Goal: Find specific fact: Find specific fact

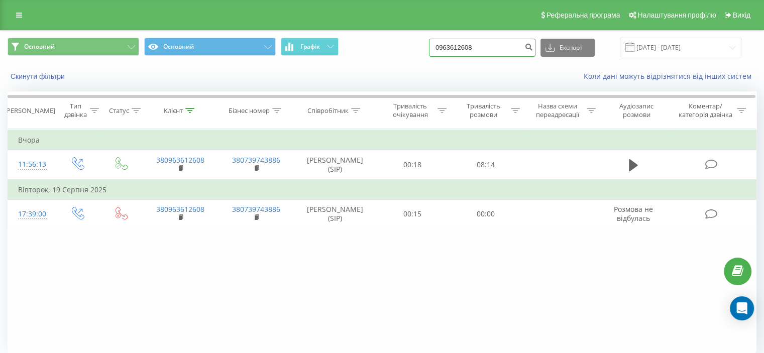
click at [506, 44] on input "0963612608" at bounding box center [482, 48] width 106 height 18
paste input "500707204"
type input "0500707204"
click at [535, 49] on button "submit" at bounding box center [529, 48] width 14 height 18
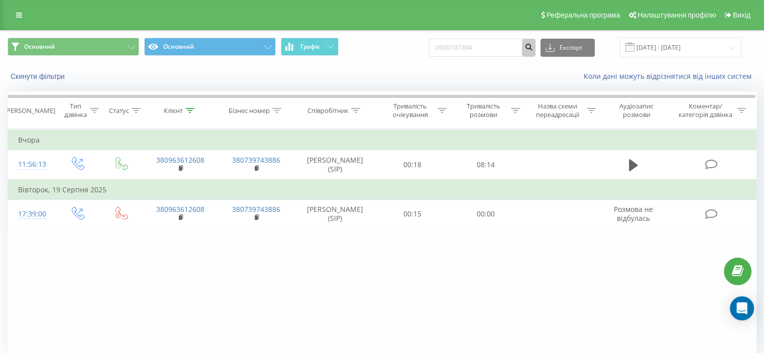
click at [535, 49] on button "submit" at bounding box center [529, 48] width 14 height 18
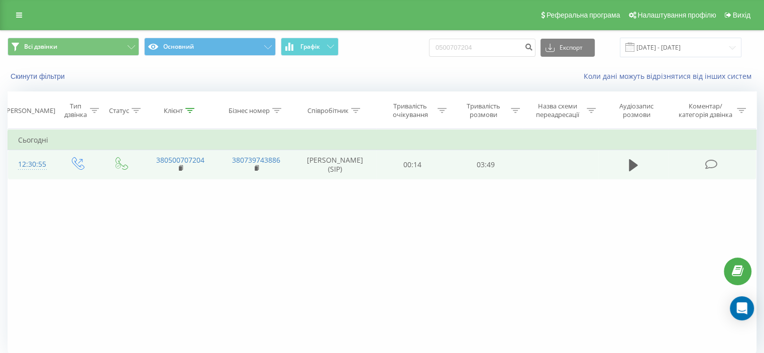
click at [715, 170] on icon at bounding box center [711, 164] width 13 height 11
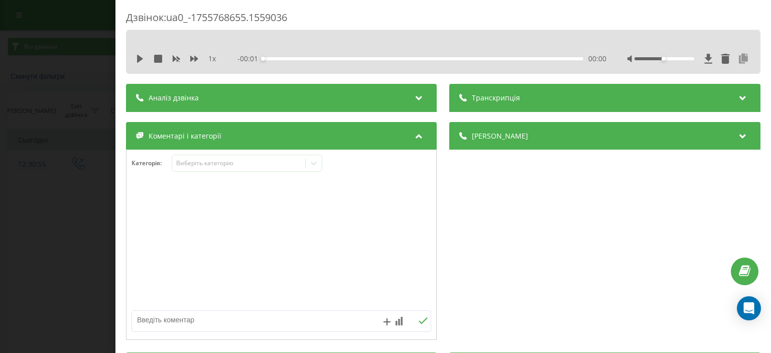
click at [738, 61] on icon at bounding box center [744, 59] width 12 height 10
